Goal: Task Accomplishment & Management: Complete application form

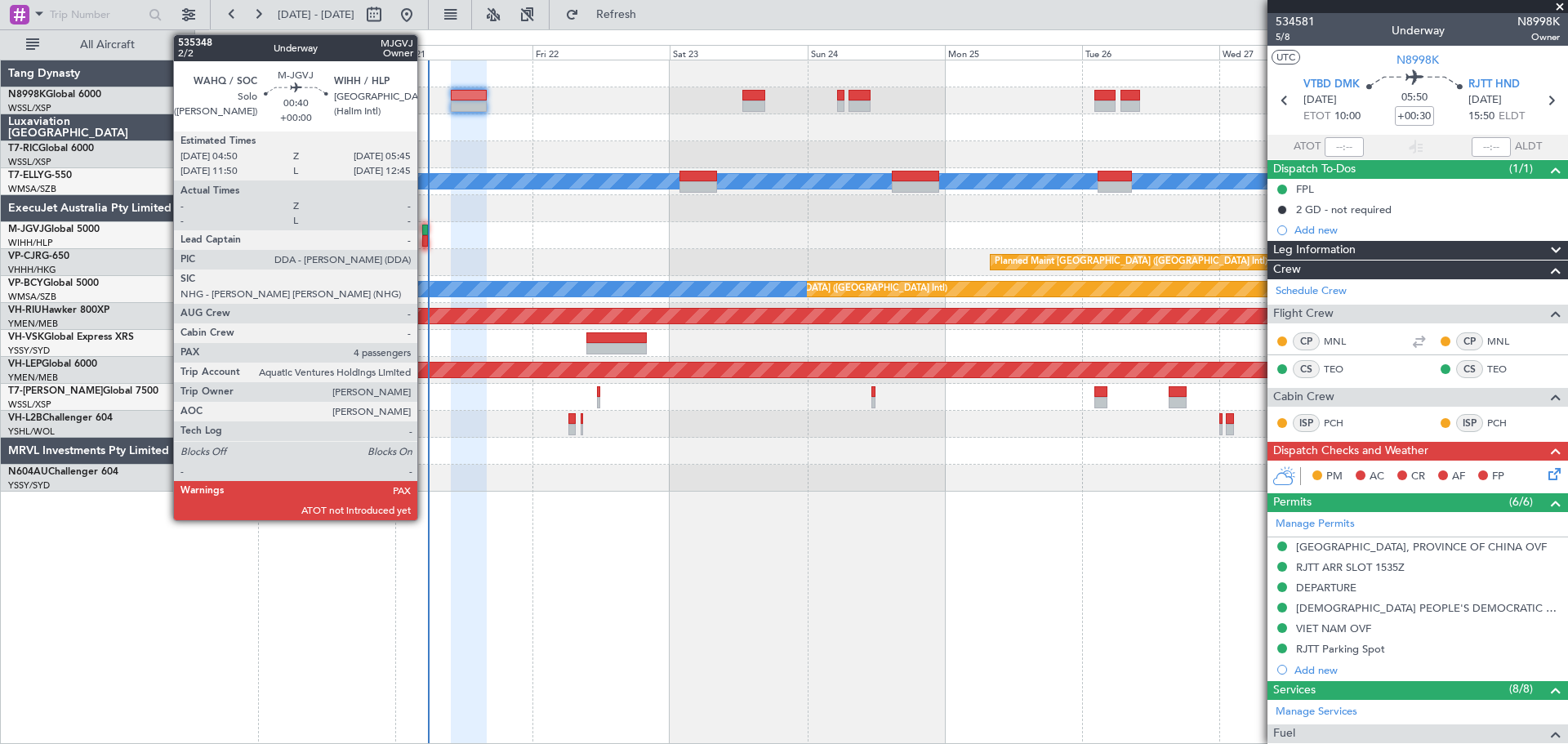
click at [425, 228] on div at bounding box center [425, 230] width 6 height 11
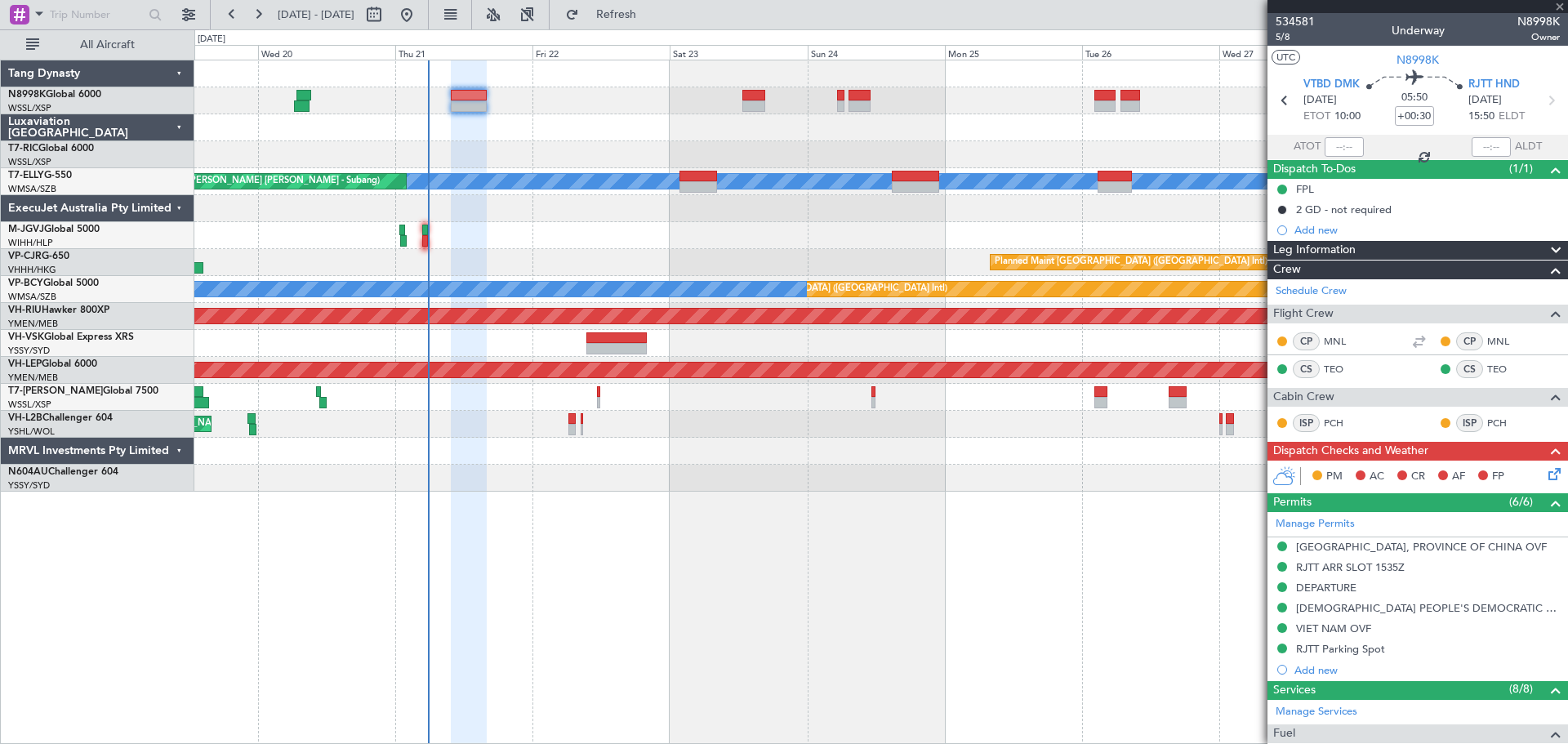
type input "4"
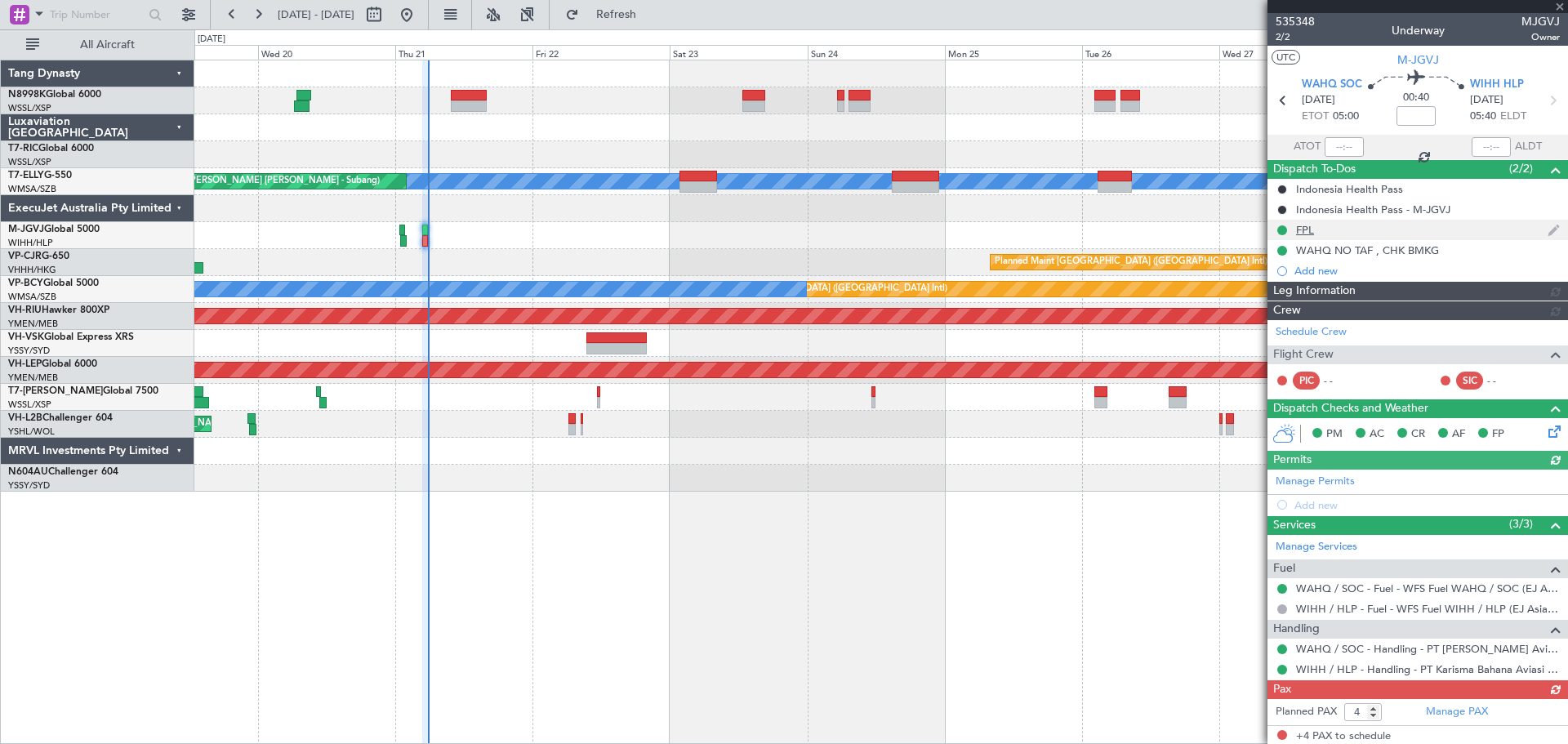
type input "[PERSON_NAME] (EYU)"
type input "F0405"
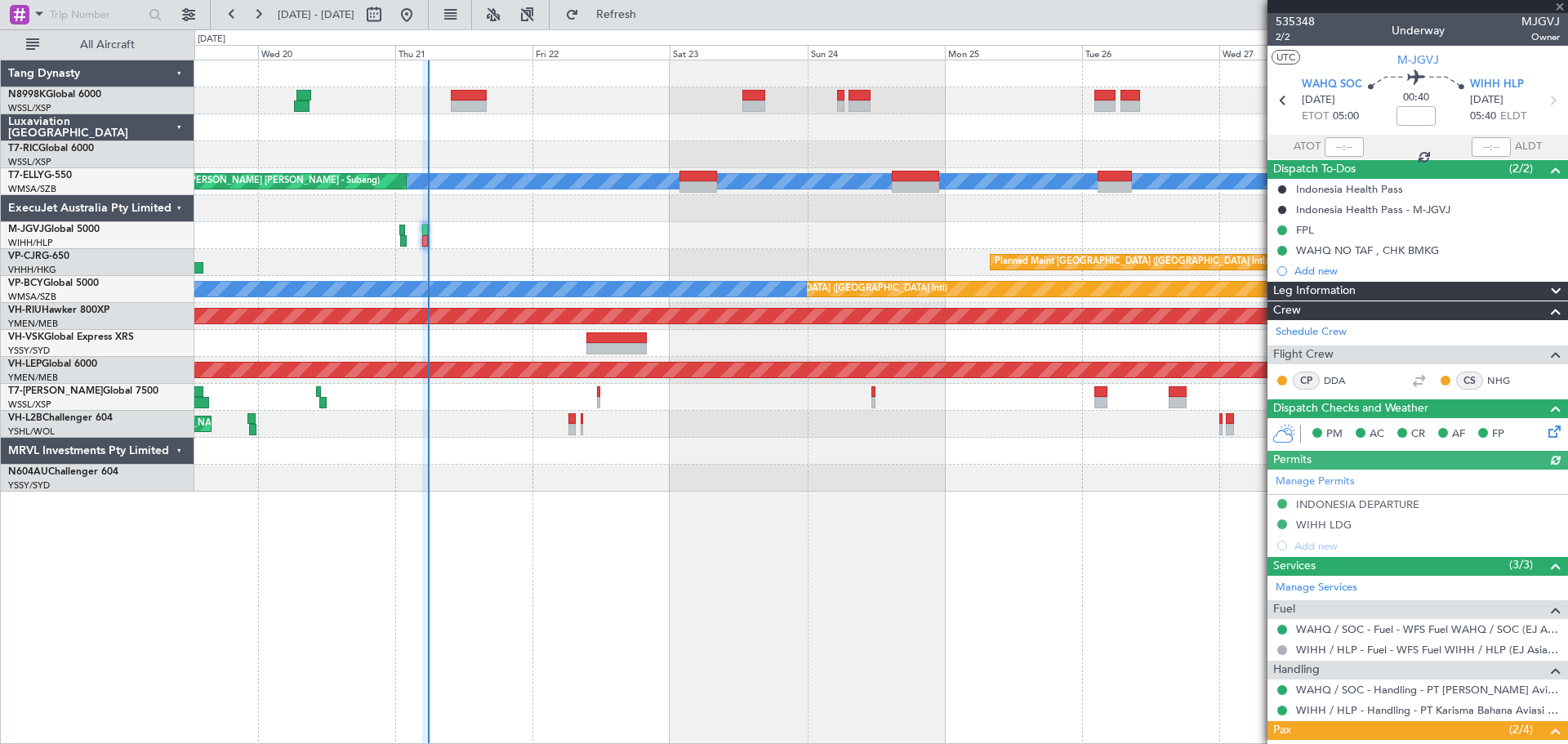
click at [1346, 151] on div at bounding box center [1344, 147] width 39 height 19
click at [1343, 148] on div at bounding box center [1344, 147] width 39 height 19
click at [1343, 148] on div at bounding box center [1344, 147] width 39 height 19
click at [1343, 148] on div at bounding box center [1344, 147] width 39 height 19
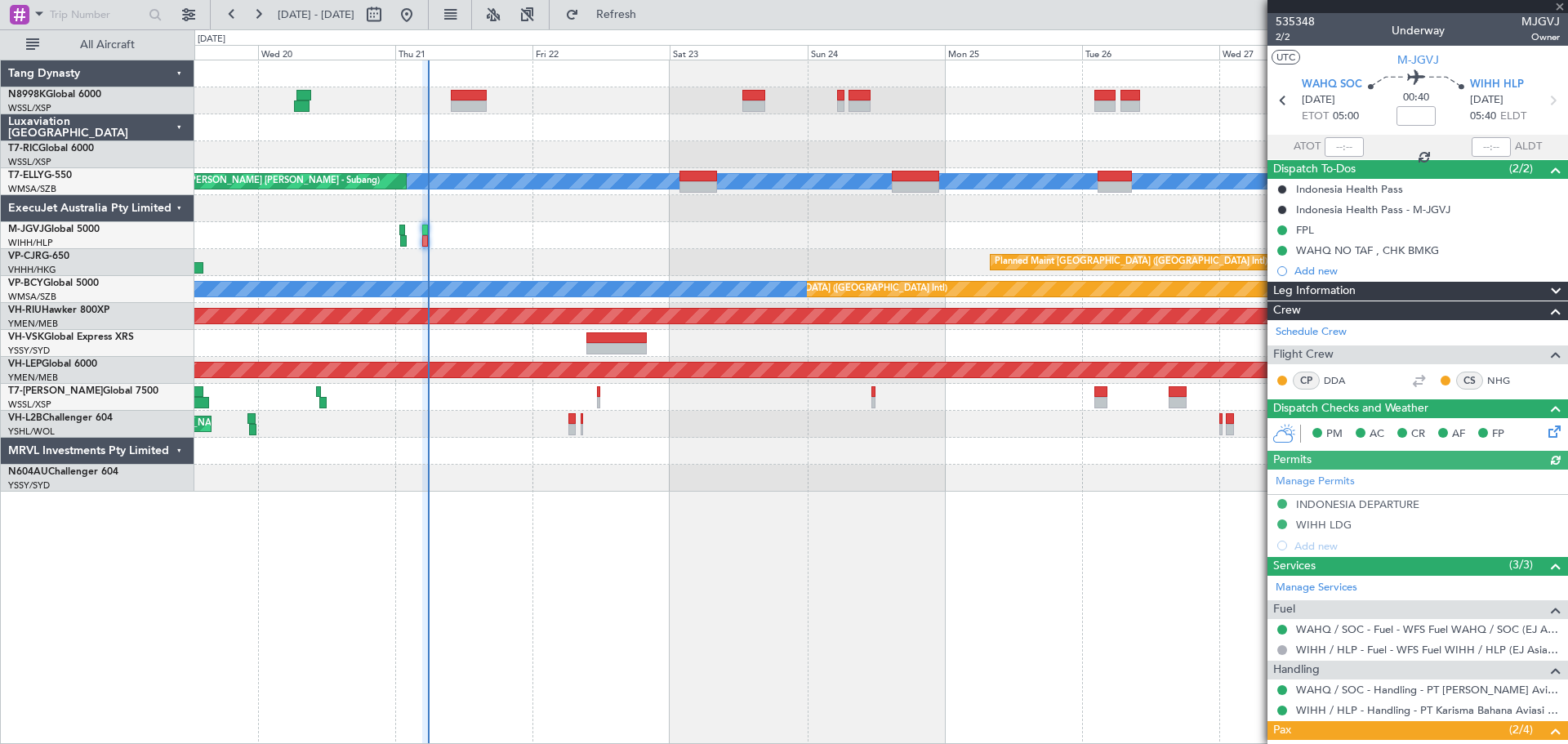
click at [1343, 148] on div at bounding box center [1344, 147] width 39 height 19
click at [1343, 148] on input "text" at bounding box center [1344, 147] width 39 height 19
click at [1344, 148] on input "text" at bounding box center [1344, 147] width 39 height 19
type input "05:44"
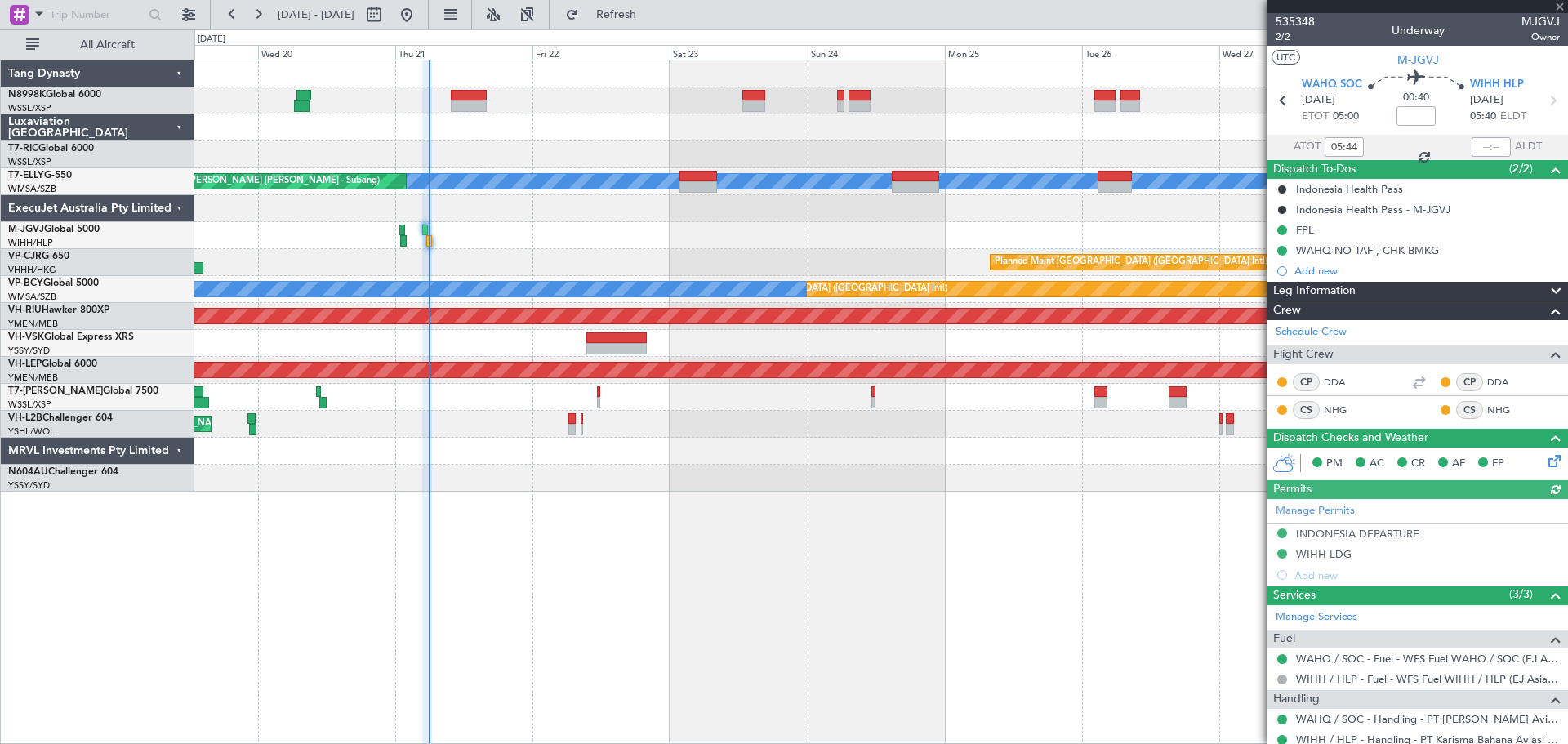
type input "[PERSON_NAME] (EYU)"
type input "F0405"
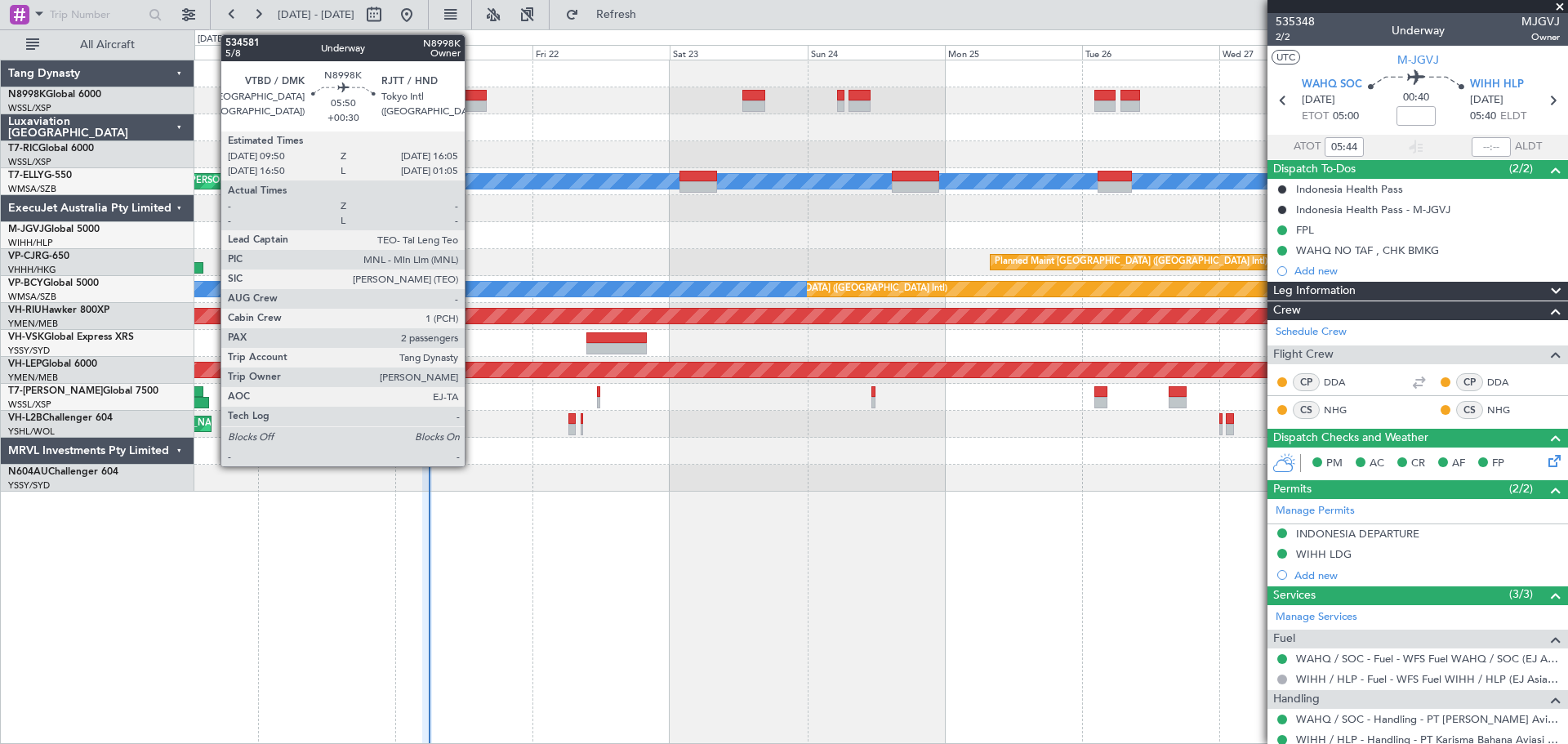
click at [472, 95] on div at bounding box center [469, 96] width 36 height 11
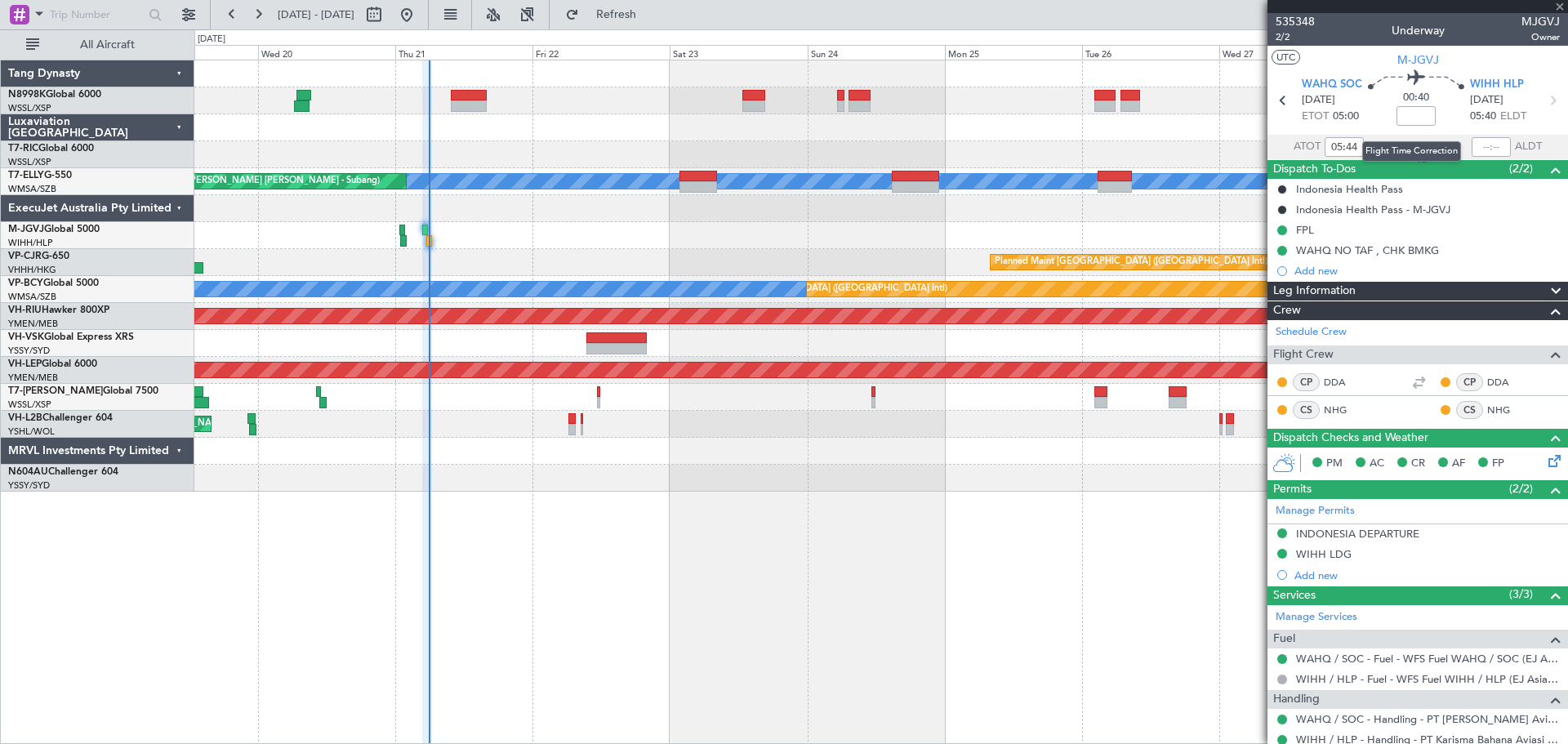
type input "+00:30"
type input "2"
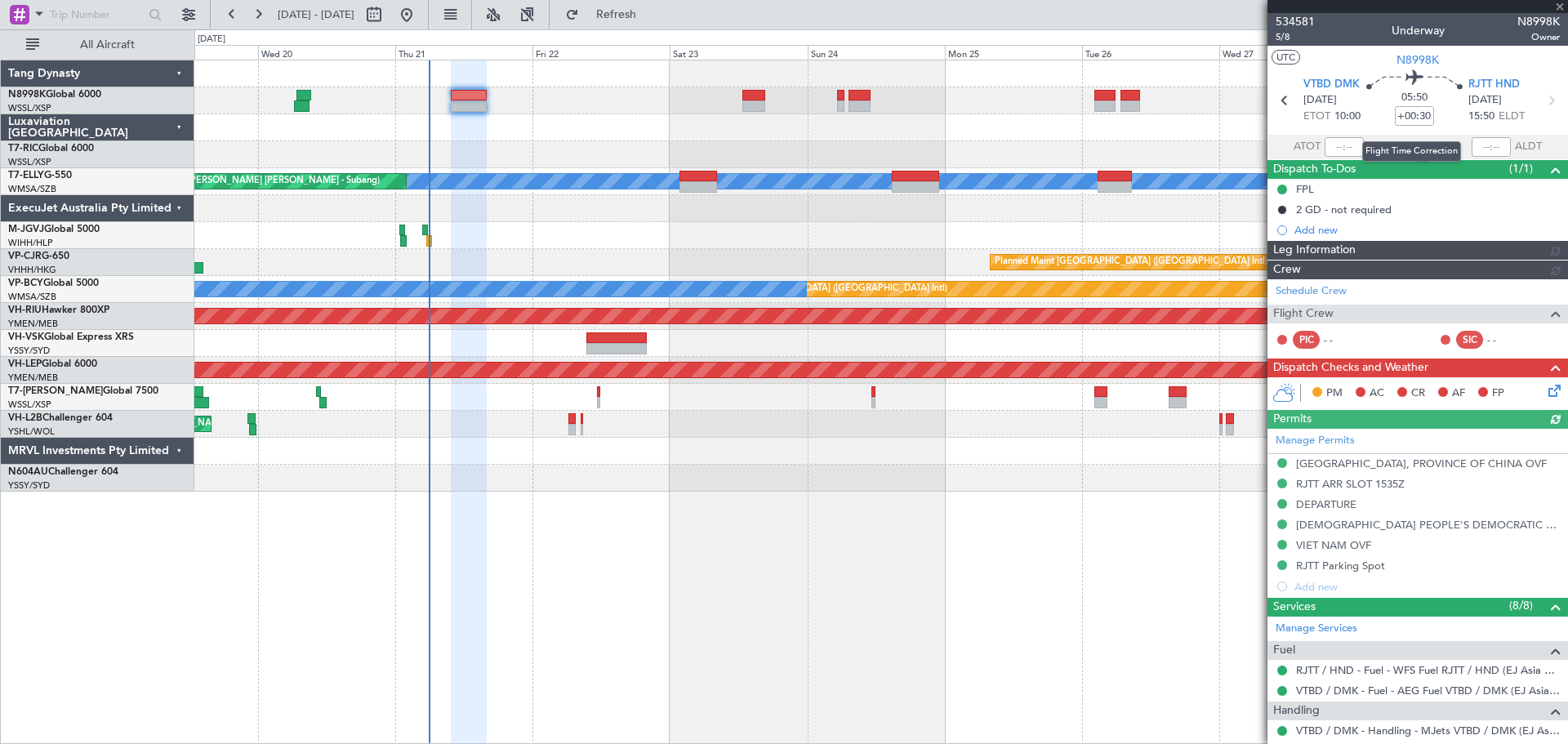
type input "[PERSON_NAME] (KYA)"
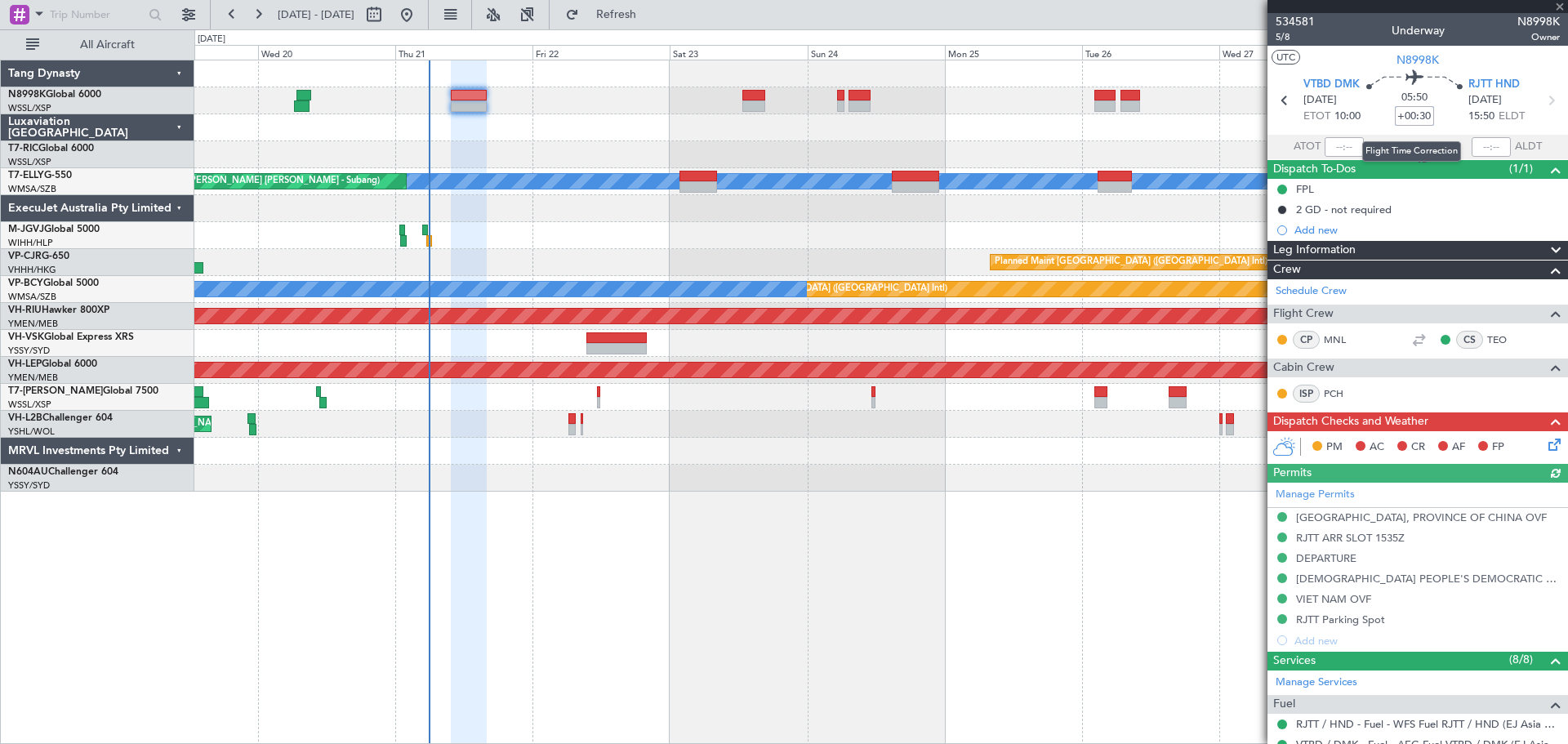
click at [1424, 117] on input "+00:30" at bounding box center [1414, 115] width 39 height 19
type input "+00:35"
click at [1292, 33] on span "5/8" at bounding box center [1295, 37] width 39 height 14
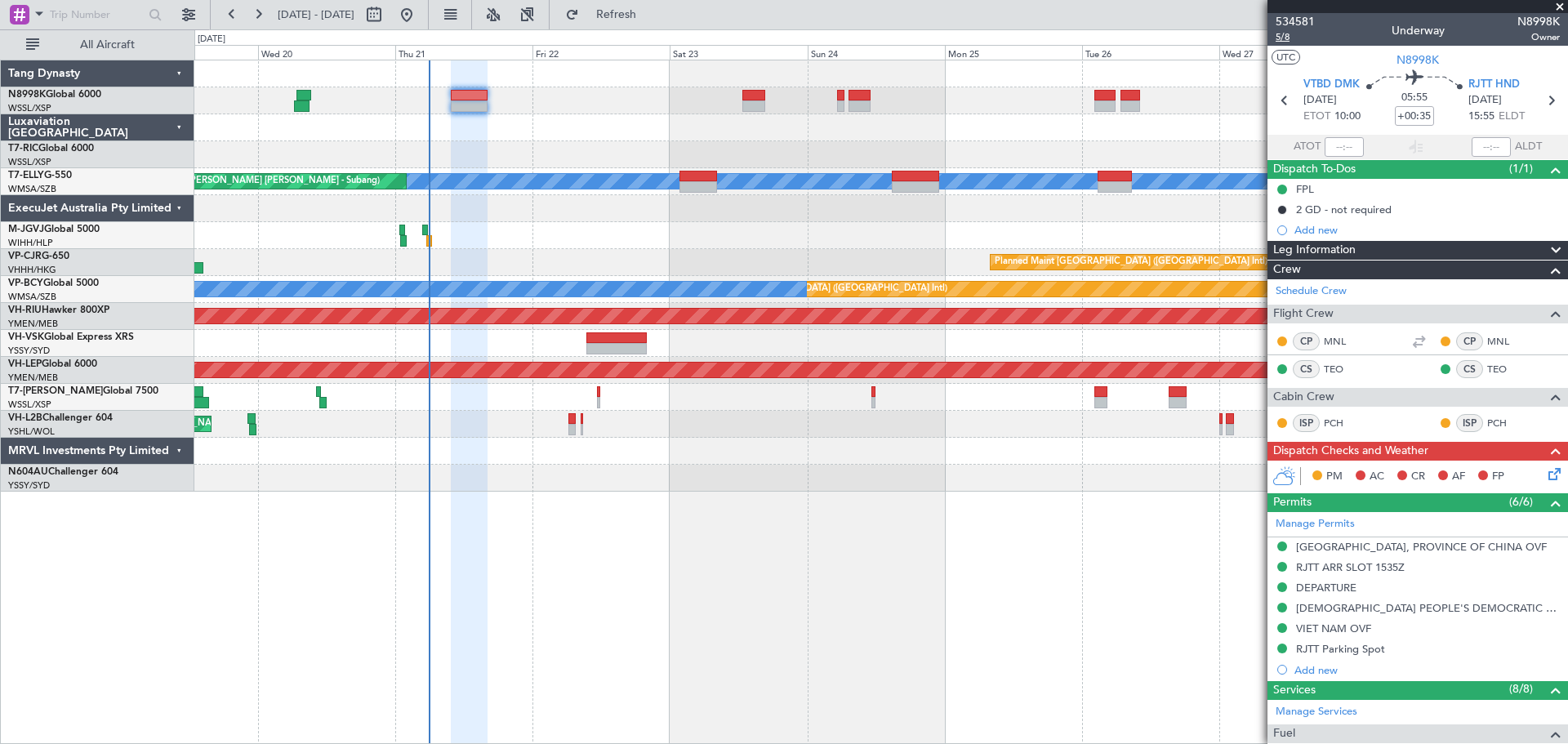
type input "[PERSON_NAME] (KYA)"
